Goal: Task Accomplishment & Management: Manage account settings

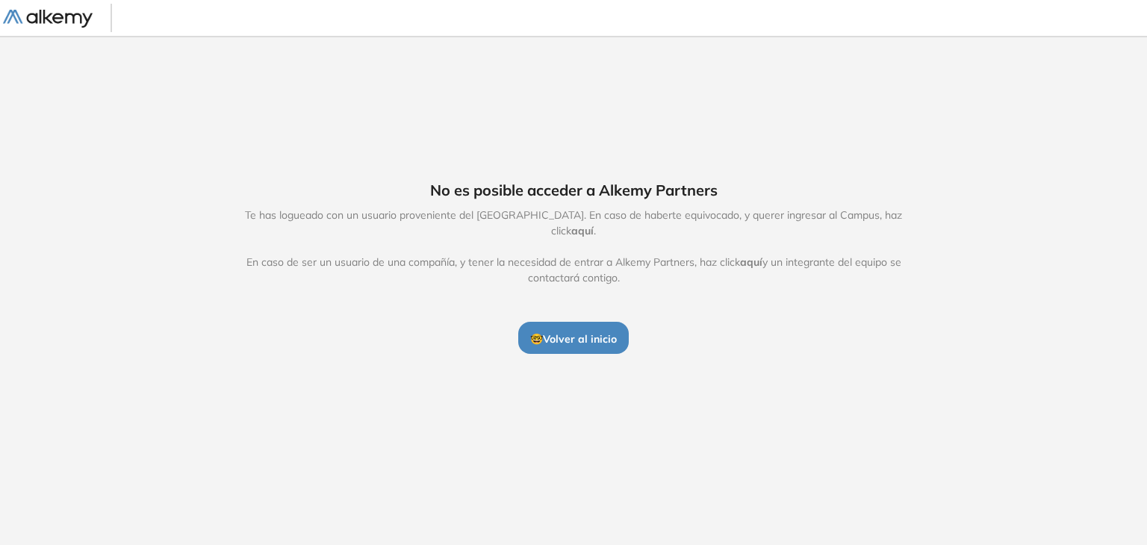
click at [586, 334] on span "🤓 Volver al inicio" at bounding box center [573, 338] width 87 height 13
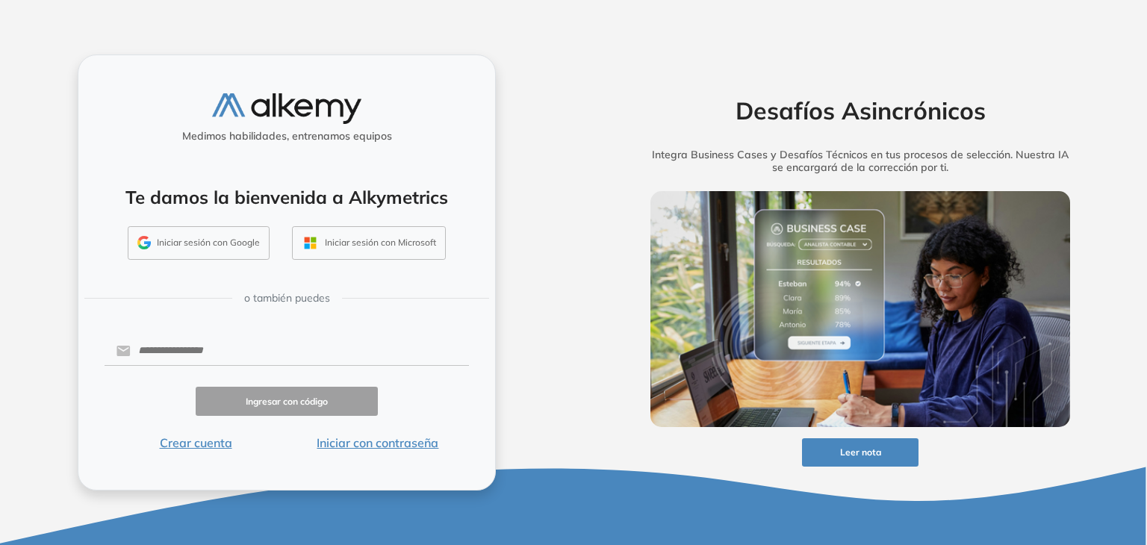
click at [229, 238] on button "Iniciar sesión con Google" at bounding box center [199, 243] width 142 height 34
